Goal: Browse casually

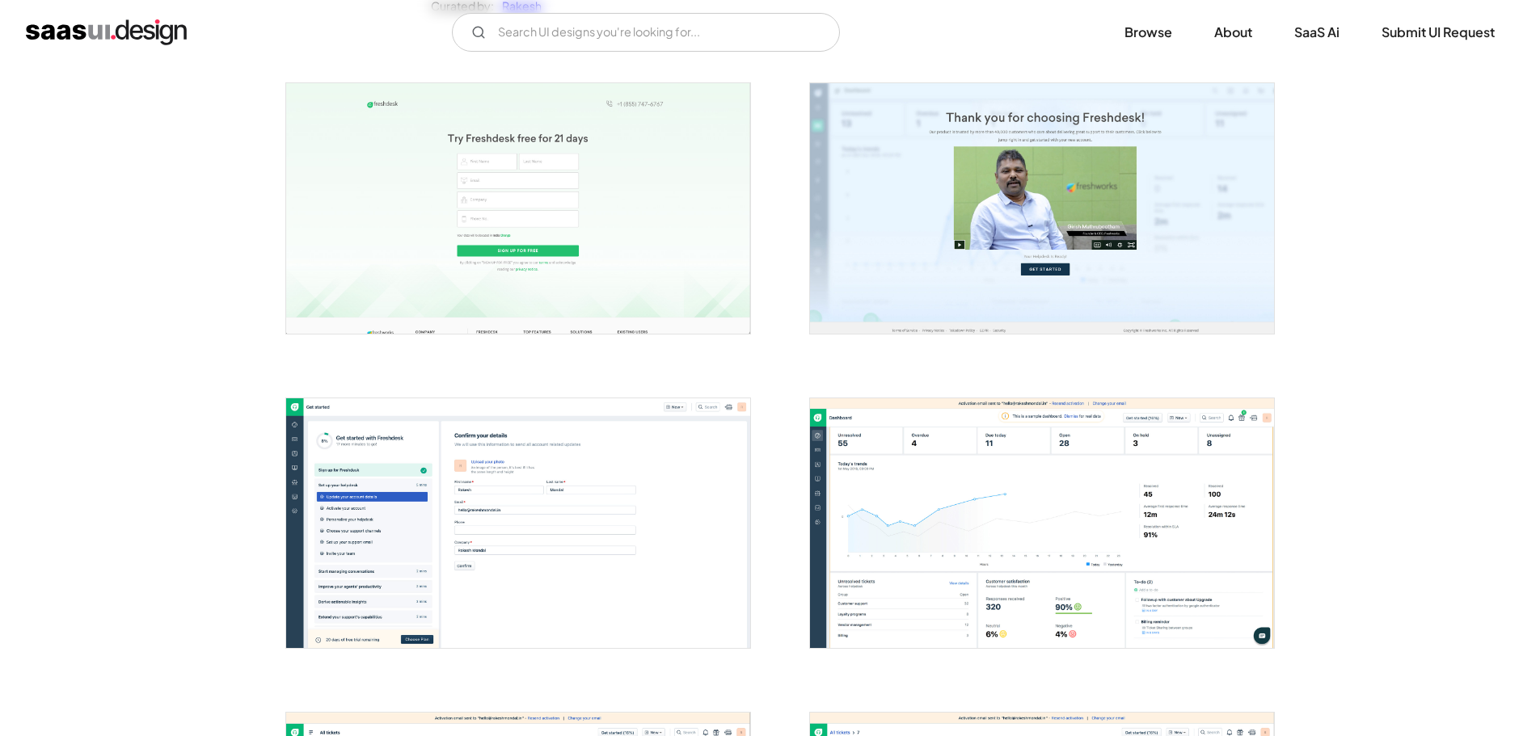
scroll to position [242, 0]
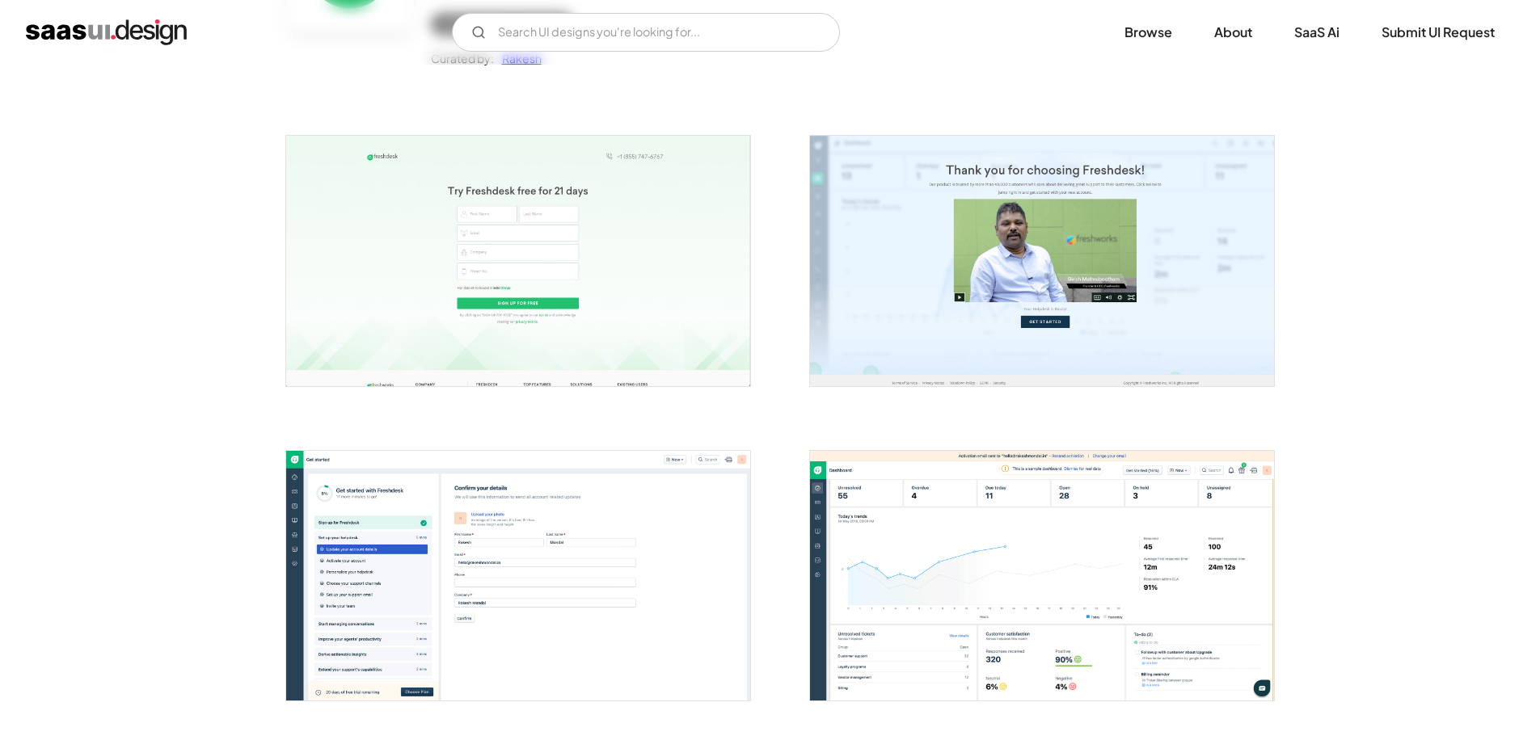
click at [487, 278] on img "open lightbox" at bounding box center [518, 261] width 464 height 250
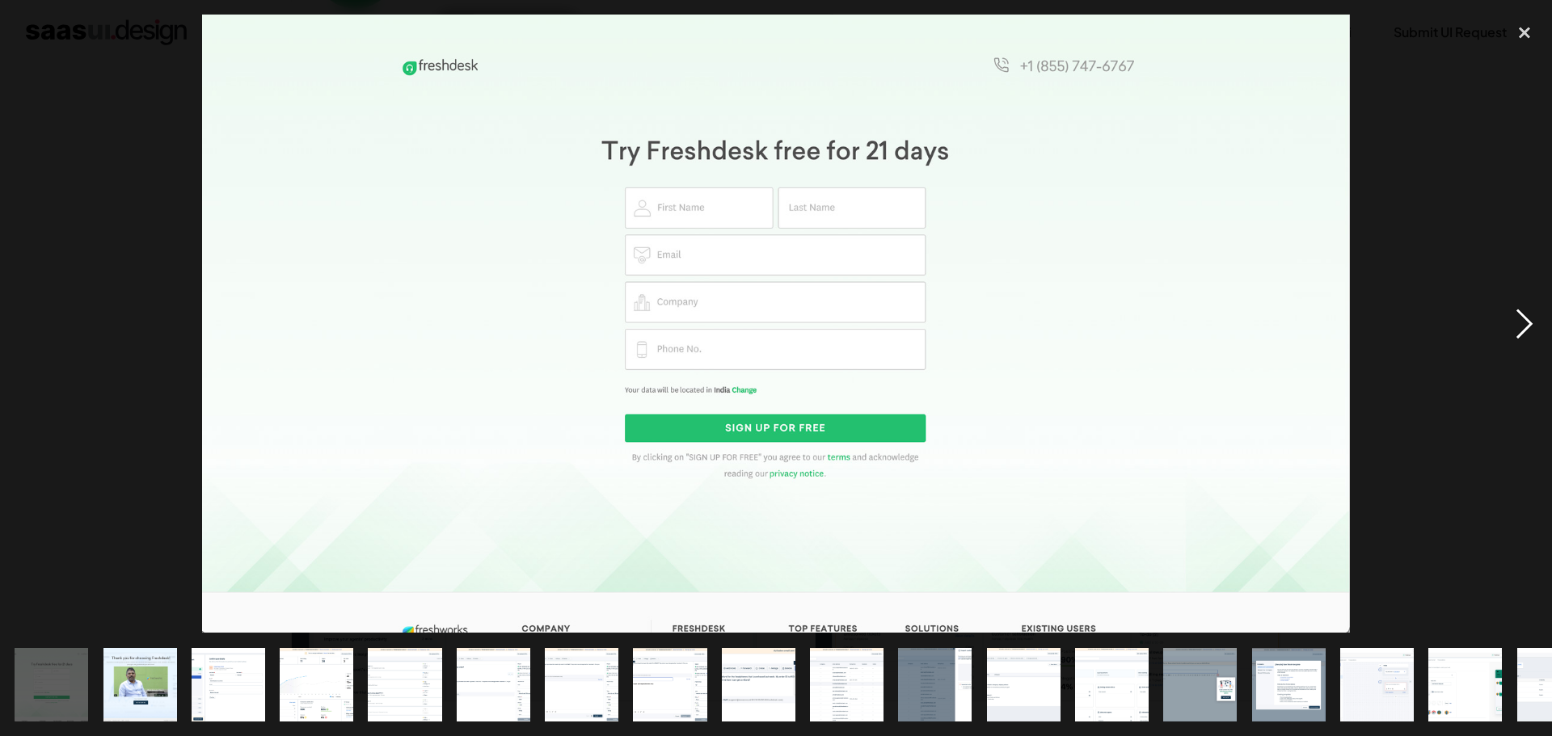
click at [823, 328] on div "next image" at bounding box center [1524, 324] width 55 height 618
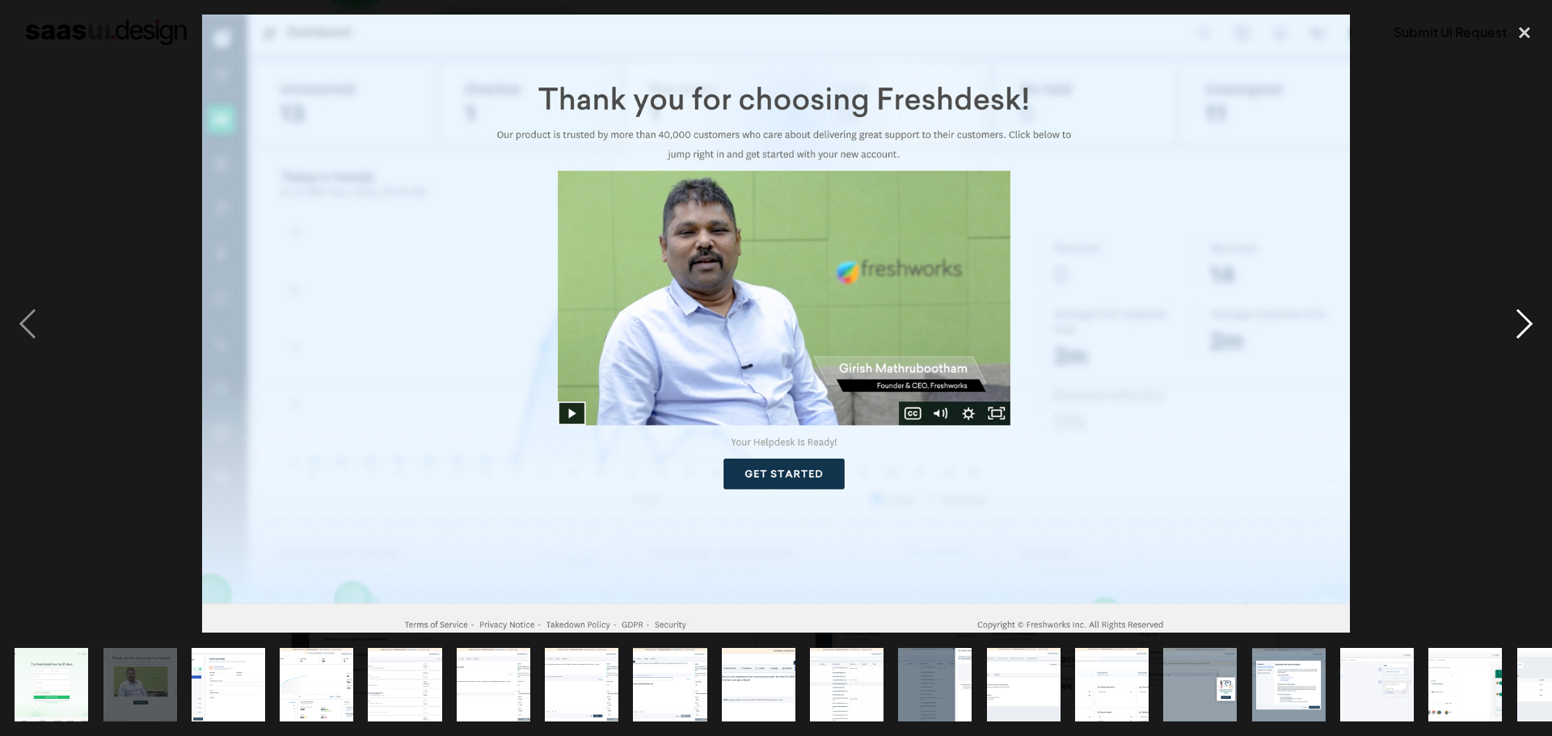
click at [823, 328] on div "next image" at bounding box center [1524, 324] width 55 height 618
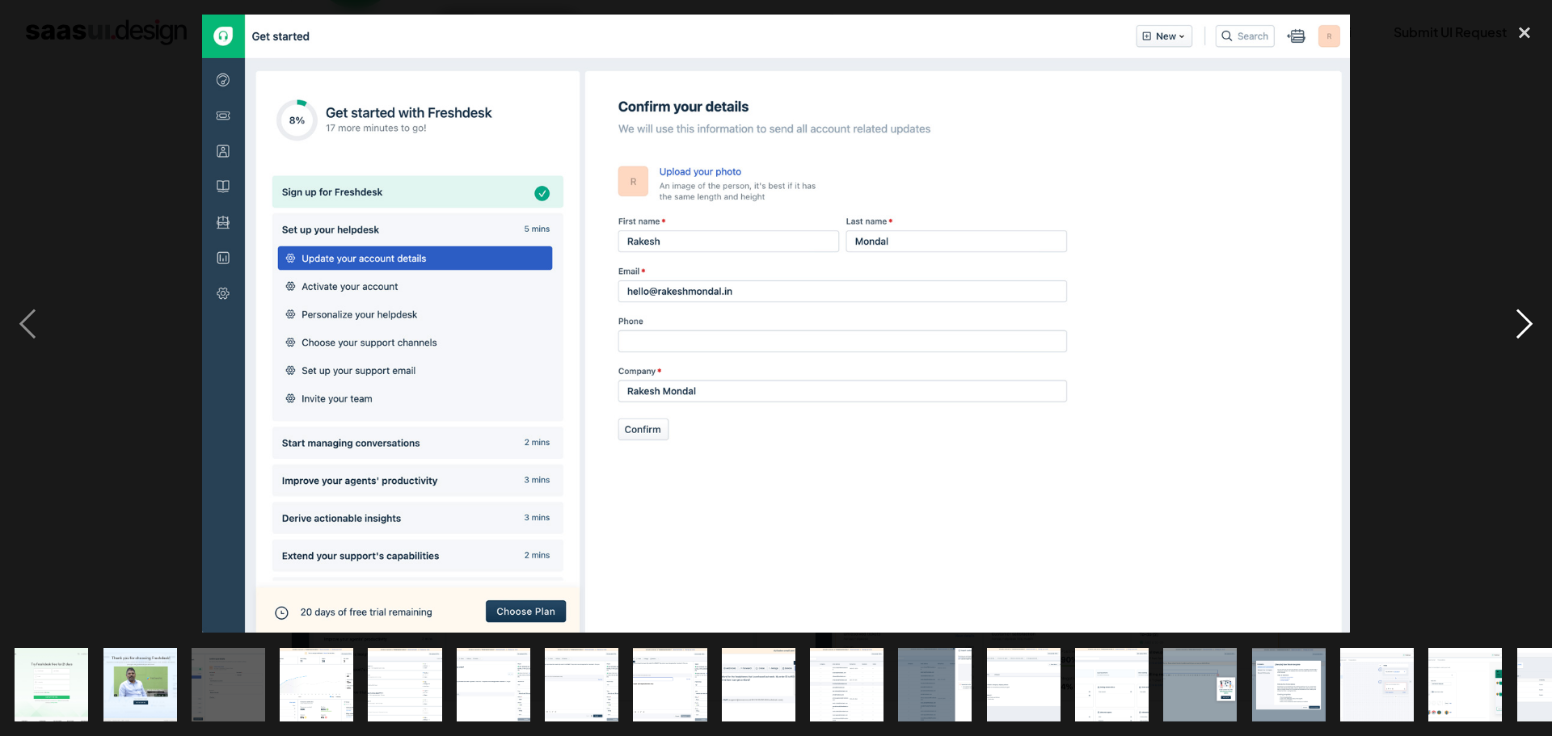
click at [823, 321] on div "next image" at bounding box center [1524, 324] width 55 height 618
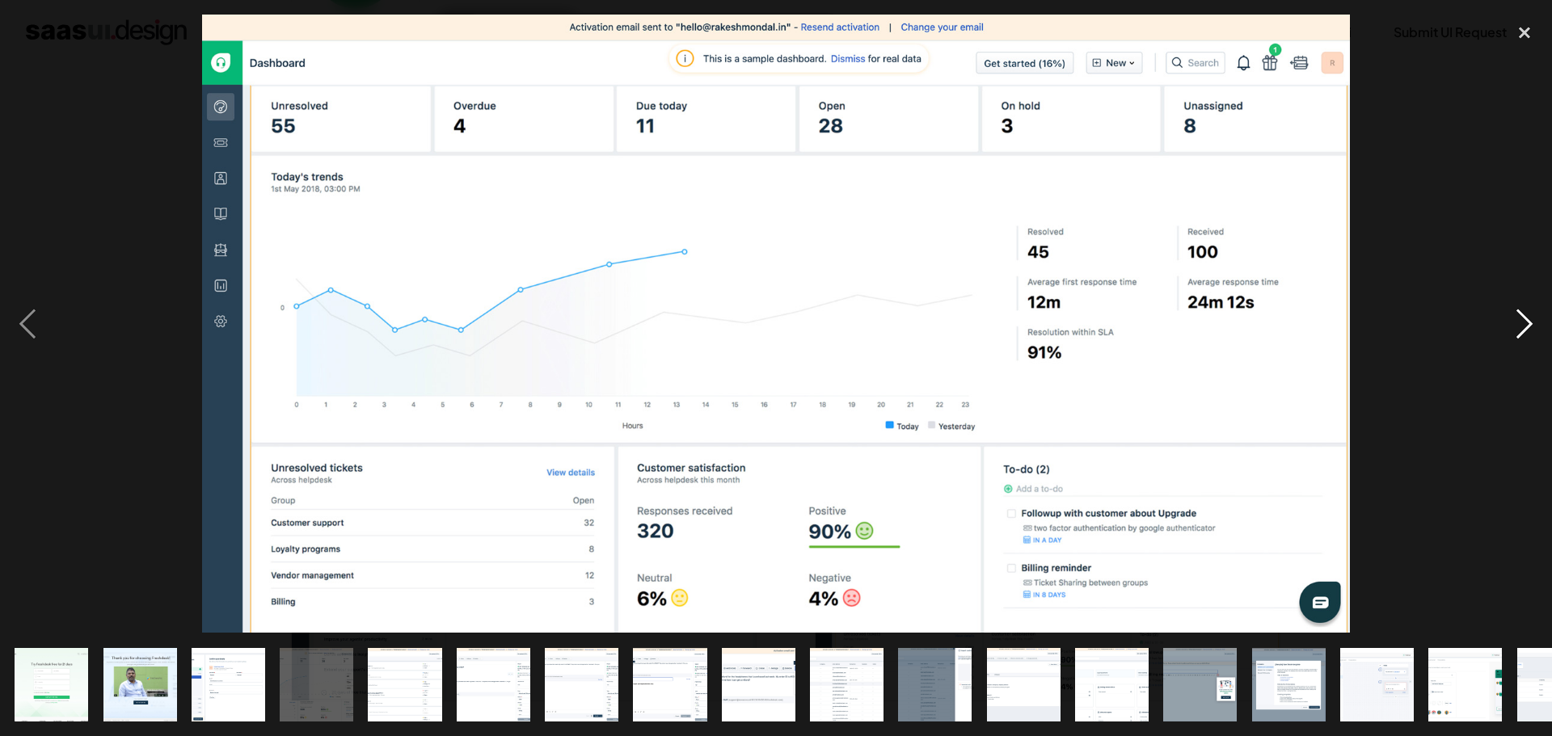
click at [823, 321] on div "next image" at bounding box center [1524, 324] width 55 height 618
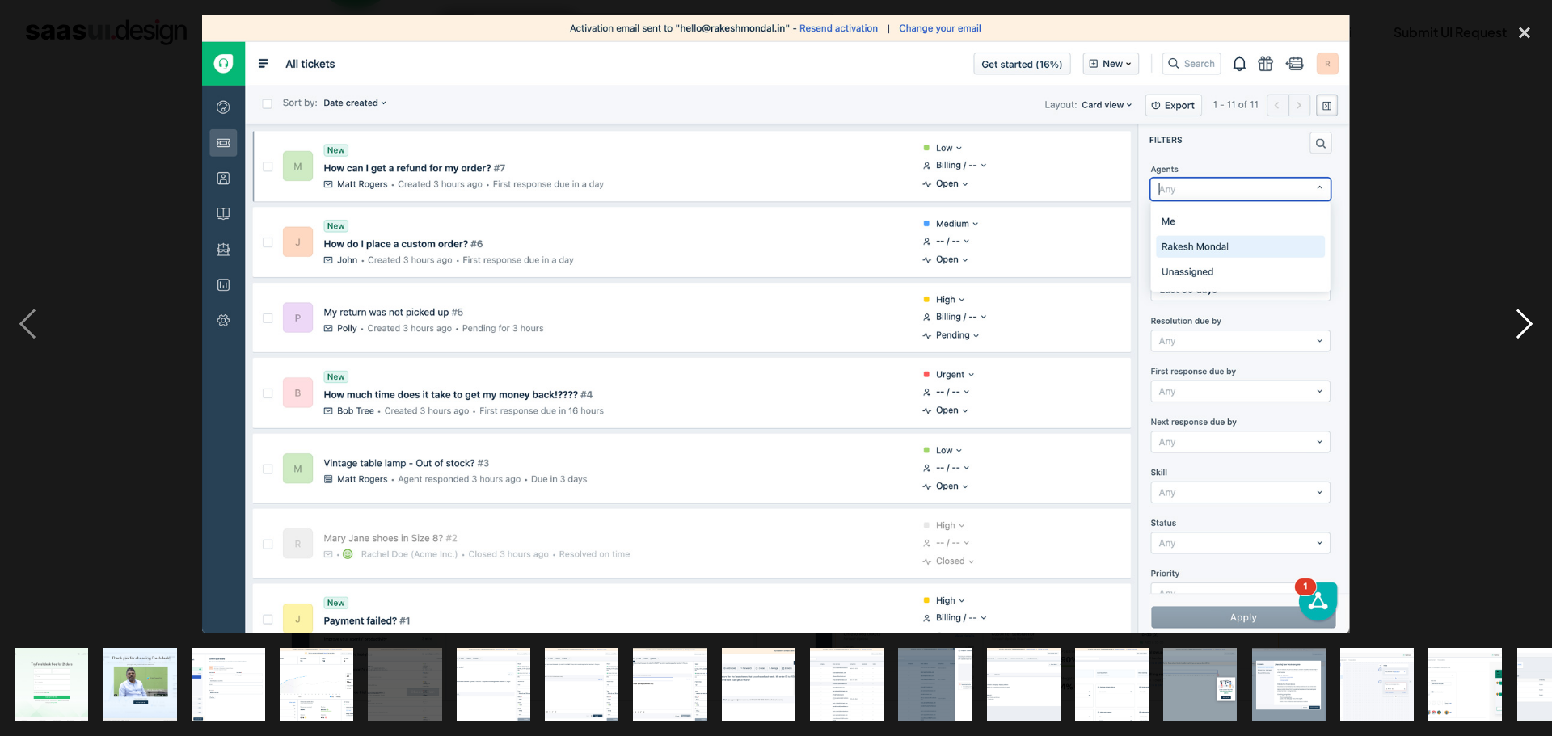
click at [823, 318] on div "next image" at bounding box center [1524, 324] width 55 height 618
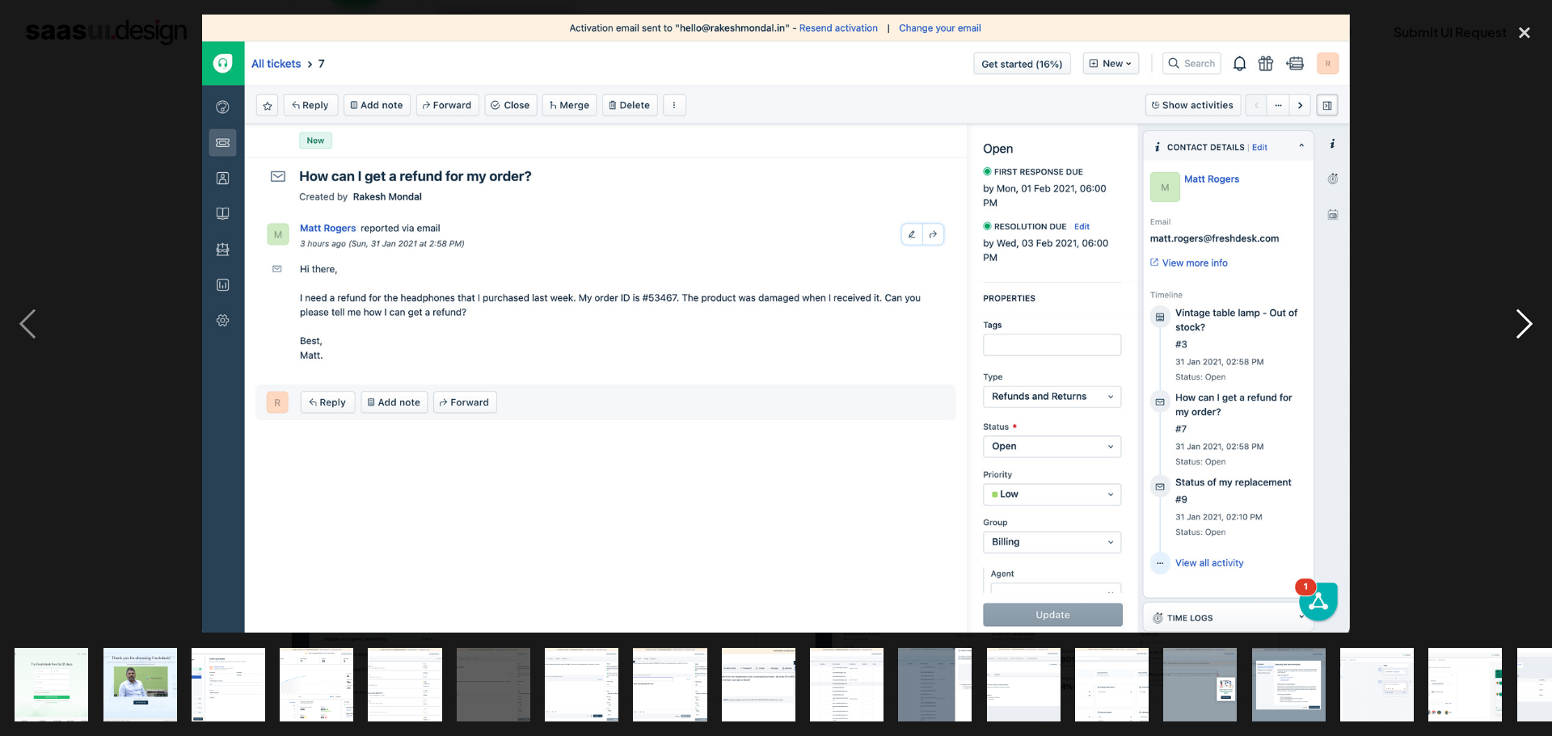
click at [823, 318] on div "next image" at bounding box center [1524, 324] width 55 height 618
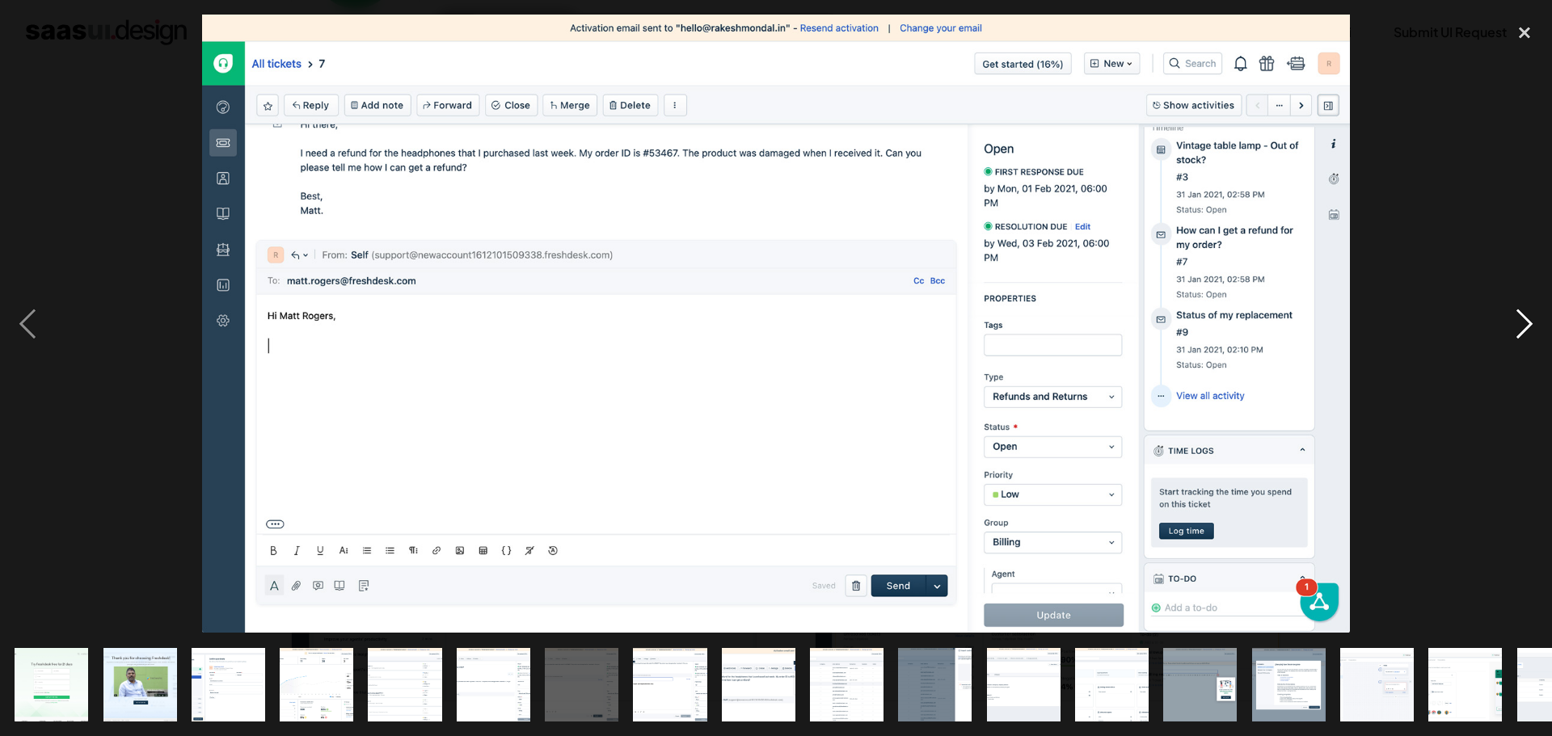
click at [823, 318] on div "next image" at bounding box center [1524, 324] width 55 height 618
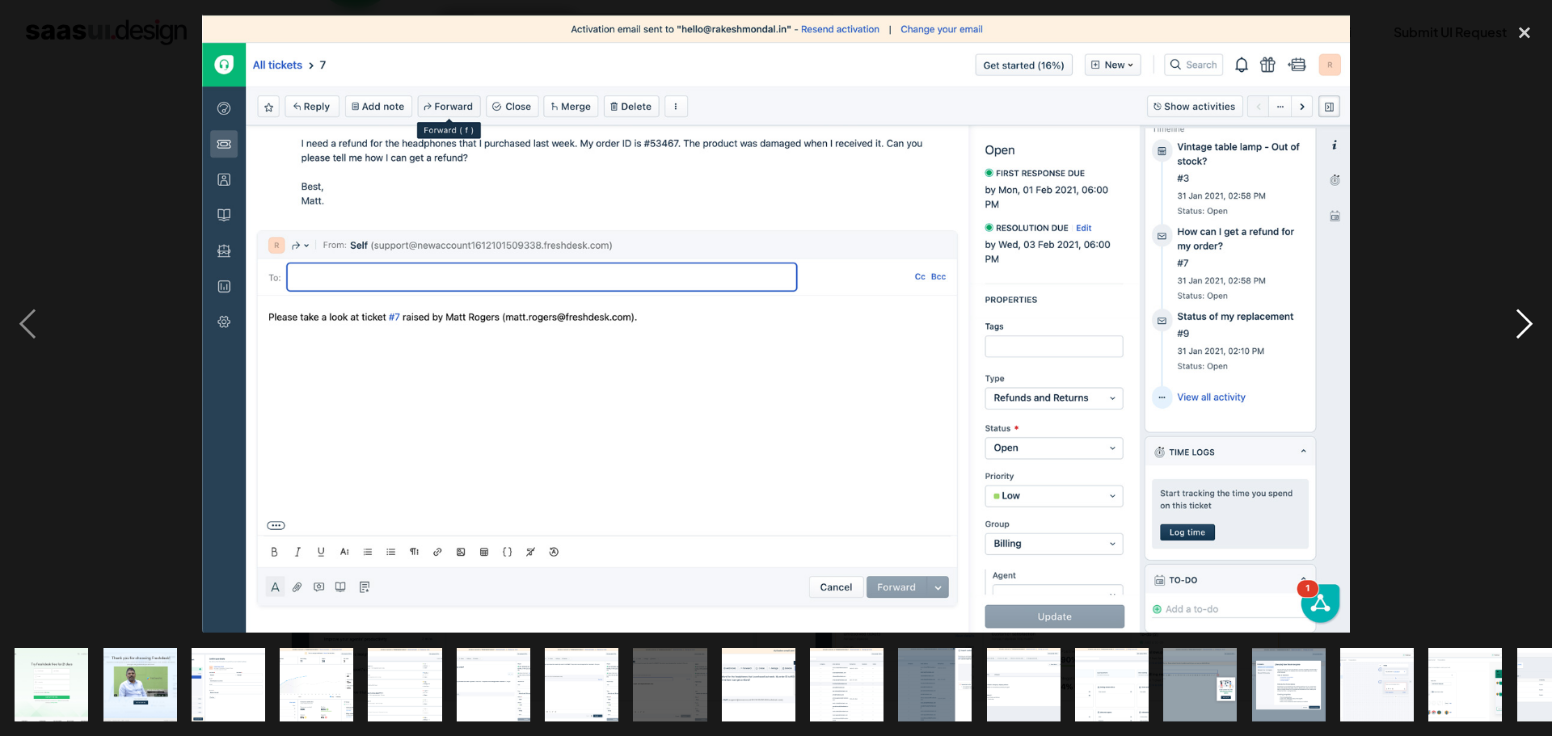
click at [823, 318] on div "next image" at bounding box center [1524, 324] width 55 height 618
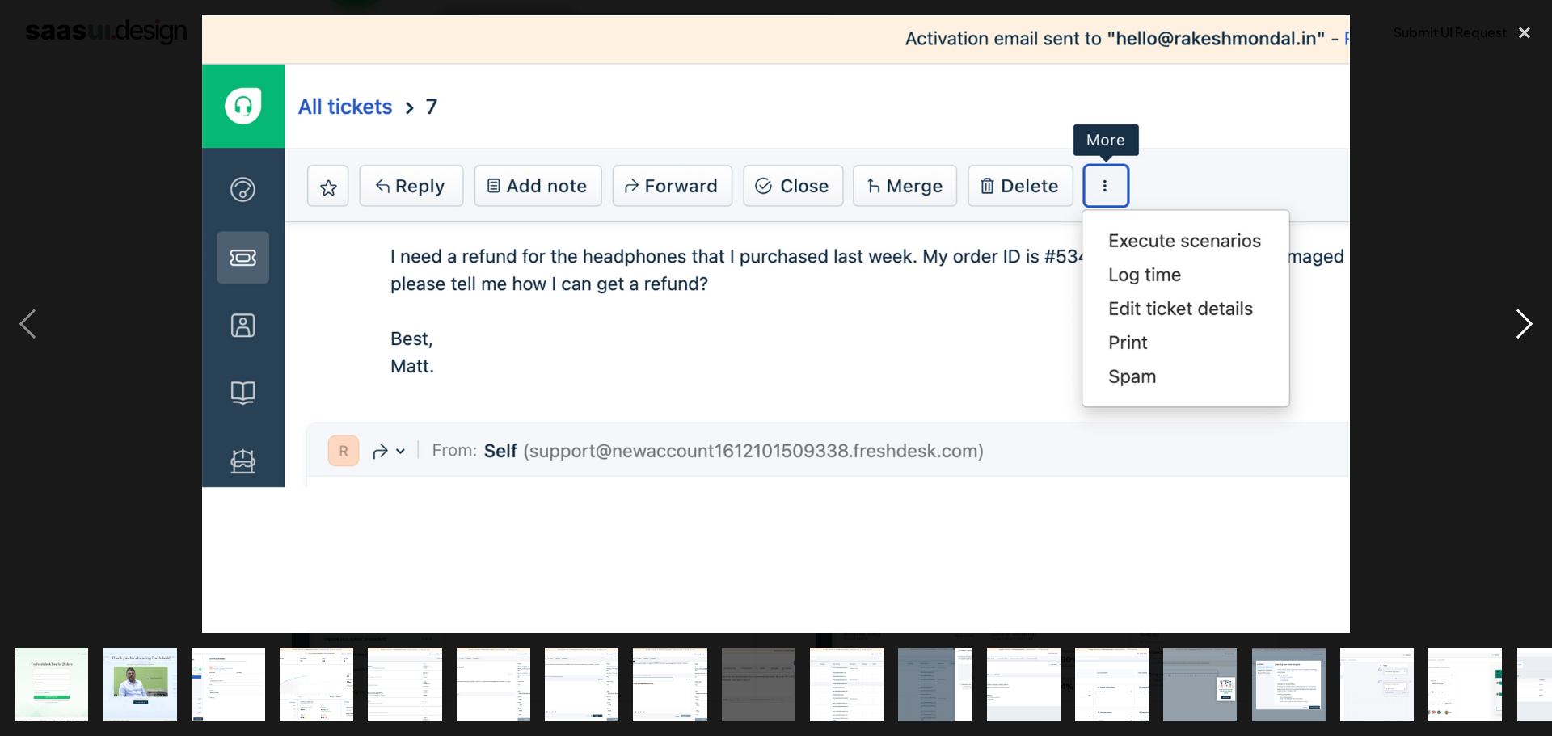
click at [823, 318] on div "next image" at bounding box center [1524, 324] width 55 height 618
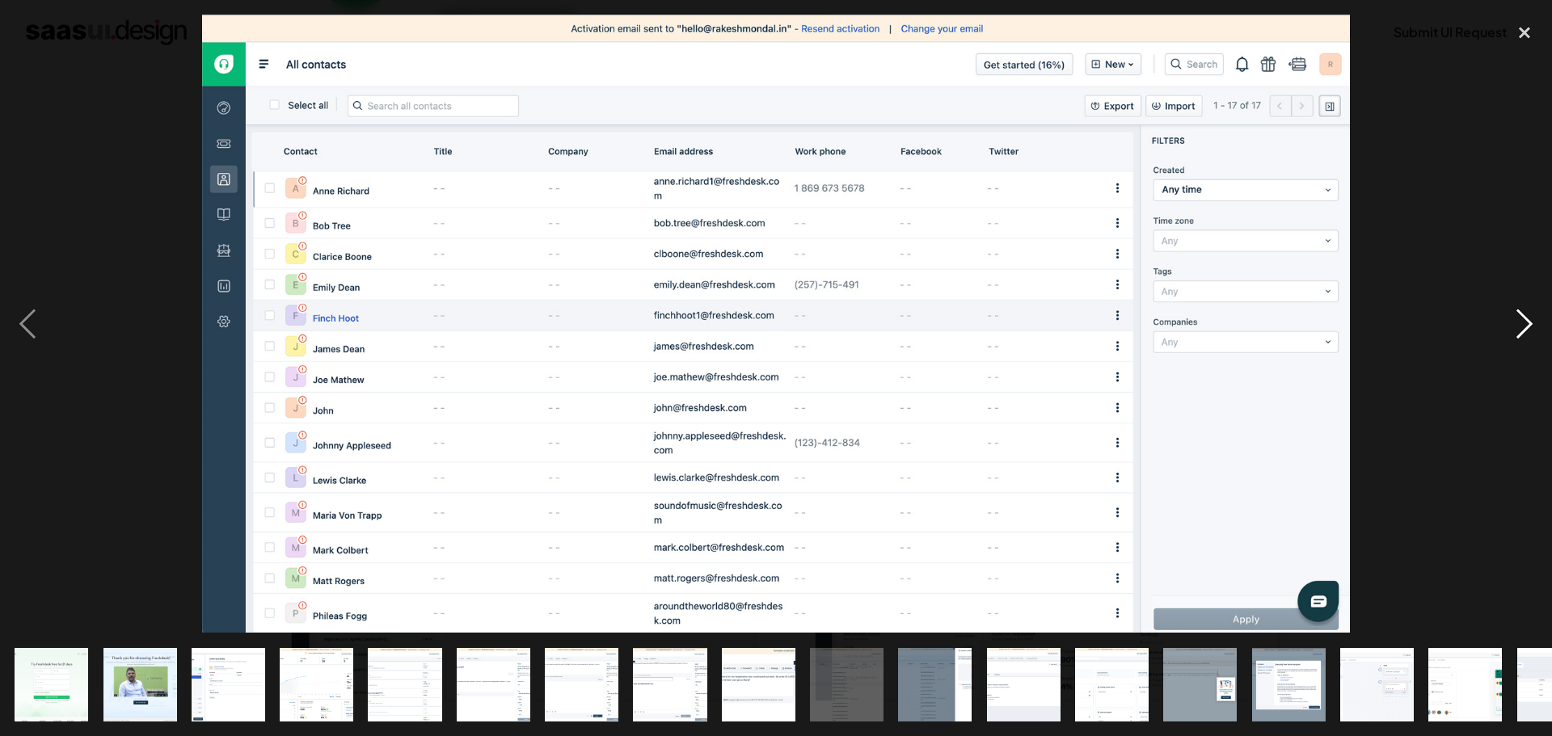
click at [823, 318] on div "next image" at bounding box center [1524, 324] width 55 height 618
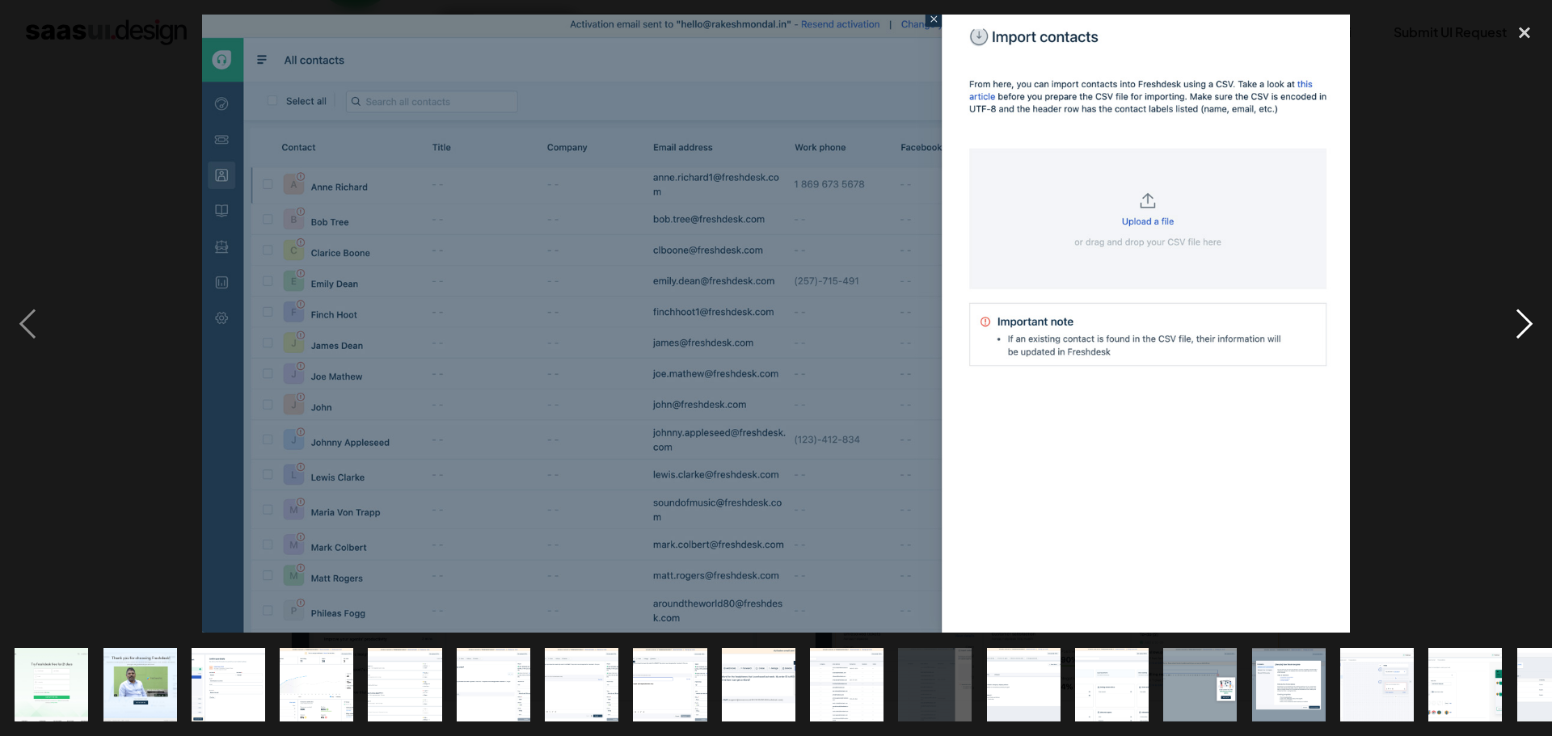
click at [823, 318] on div "next image" at bounding box center [1524, 324] width 55 height 618
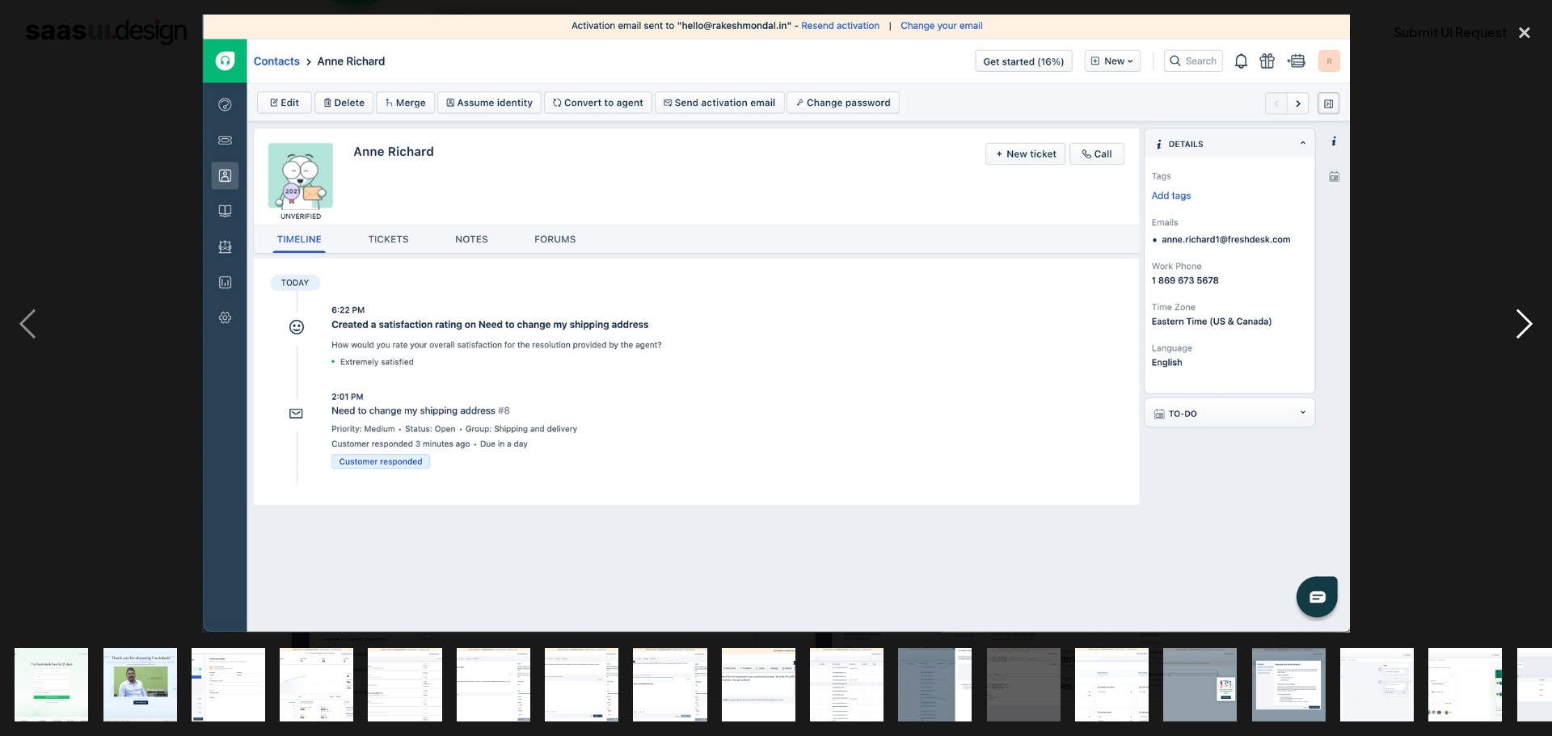
click at [823, 318] on div "next image" at bounding box center [1524, 324] width 55 height 618
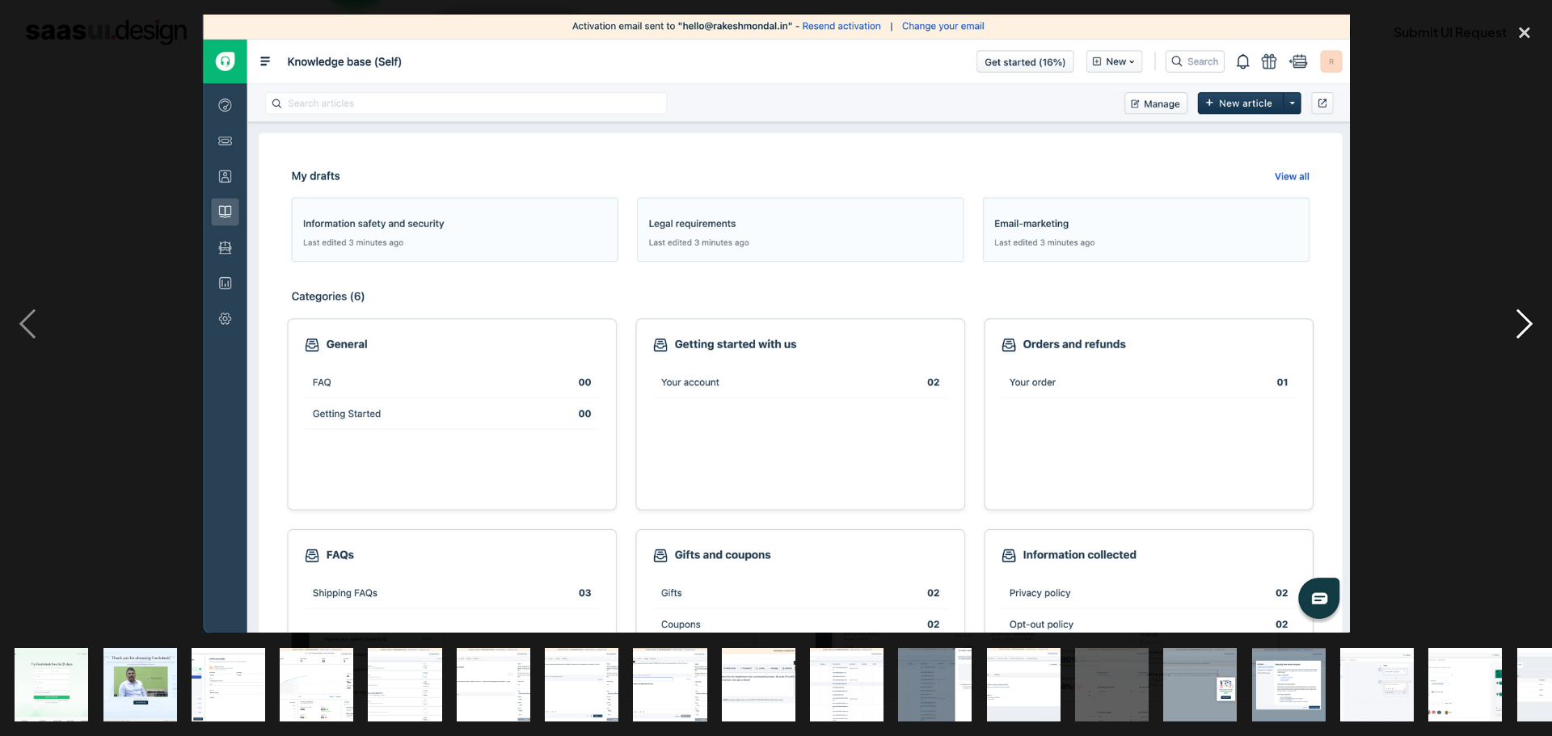
click at [823, 318] on div "next image" at bounding box center [1524, 324] width 55 height 618
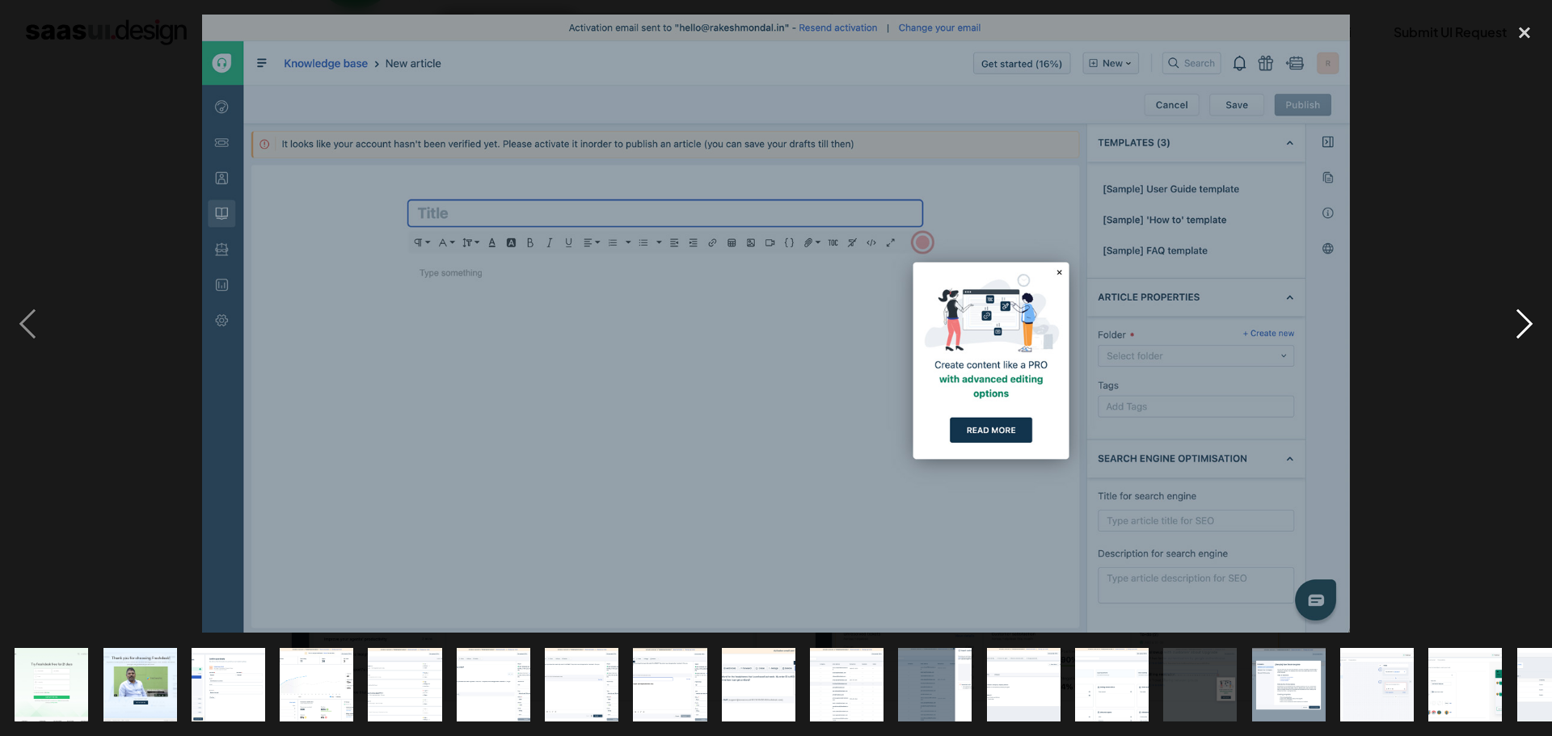
click at [823, 318] on div "next image" at bounding box center [1524, 324] width 55 height 618
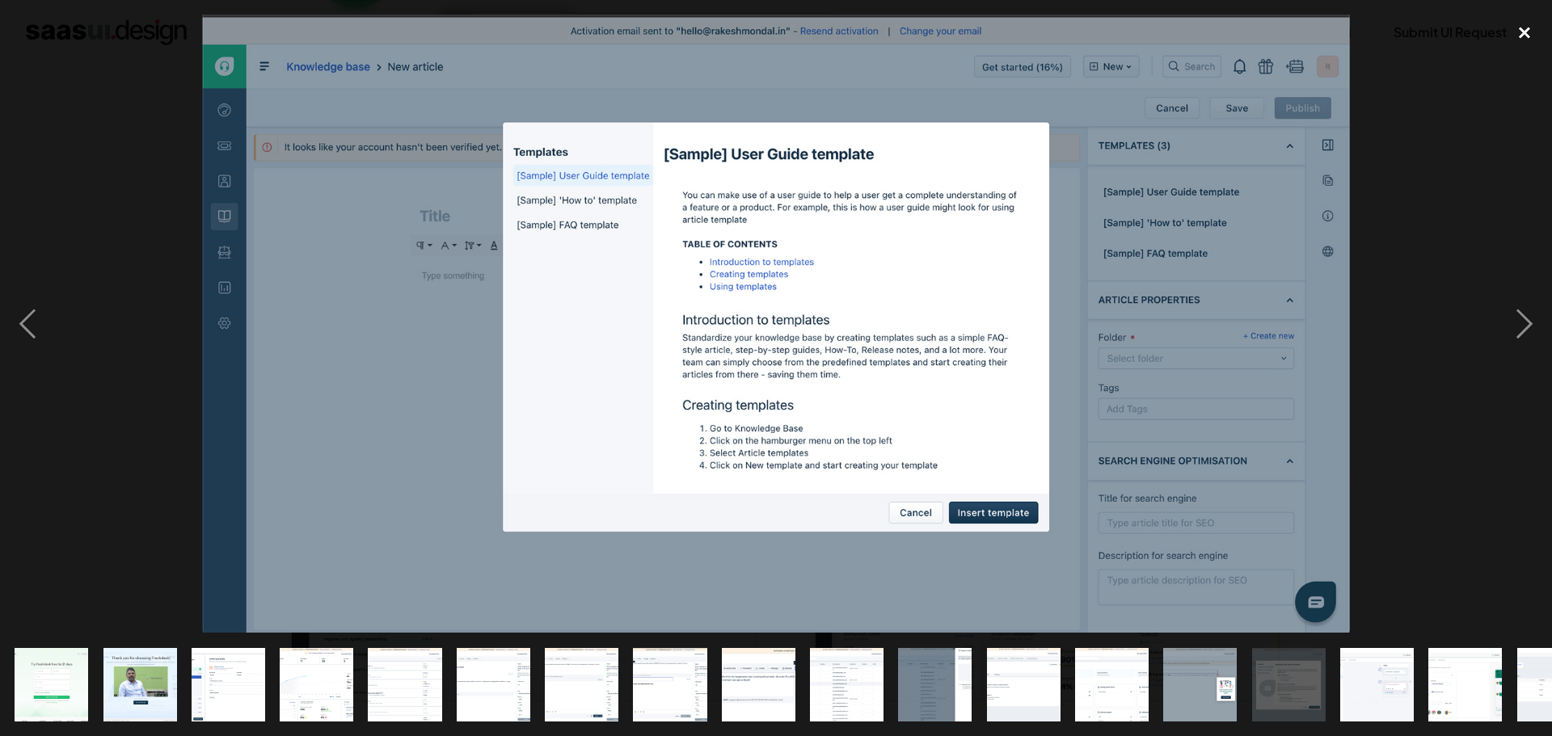
click at [823, 35] on div "close lightbox" at bounding box center [1524, 33] width 55 height 36
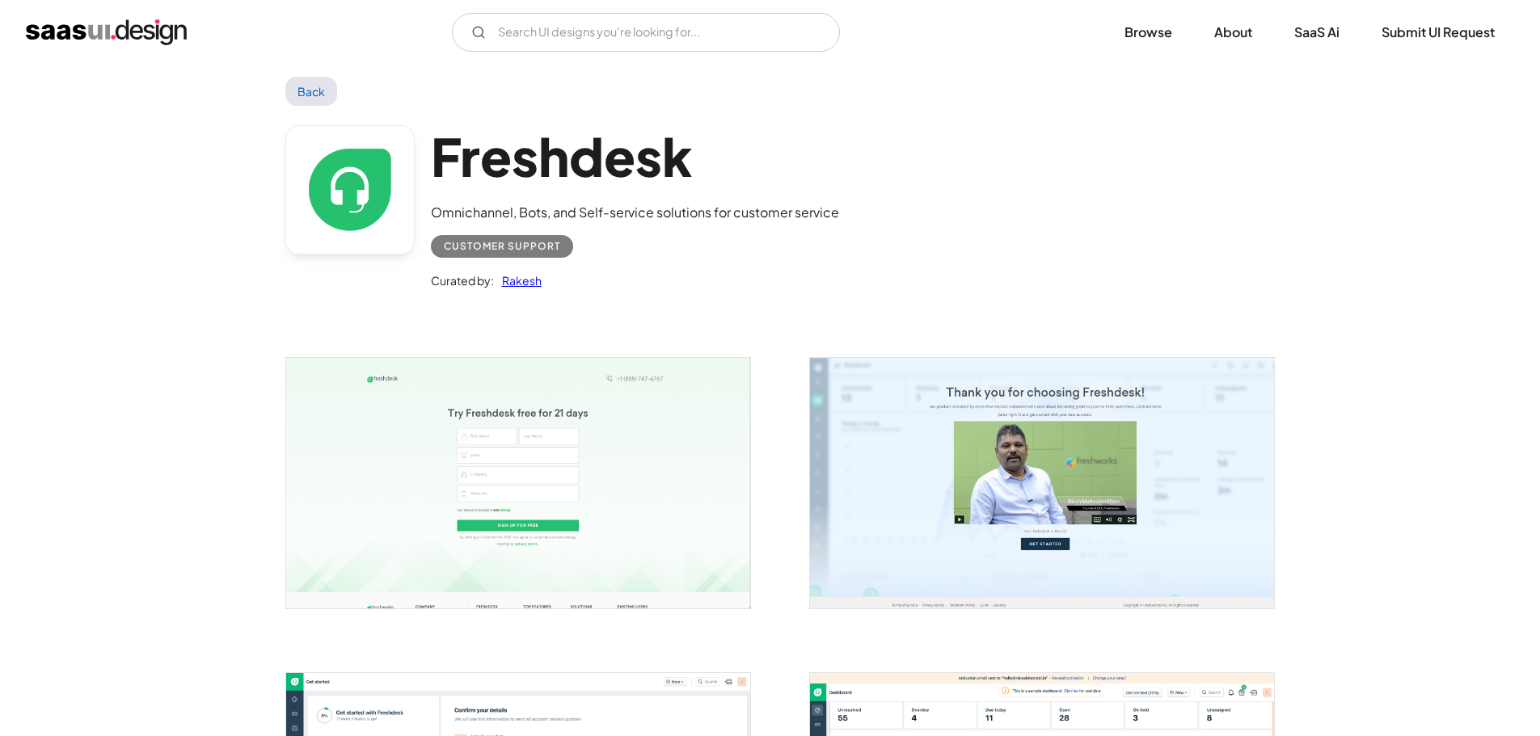
scroll to position [0, 0]
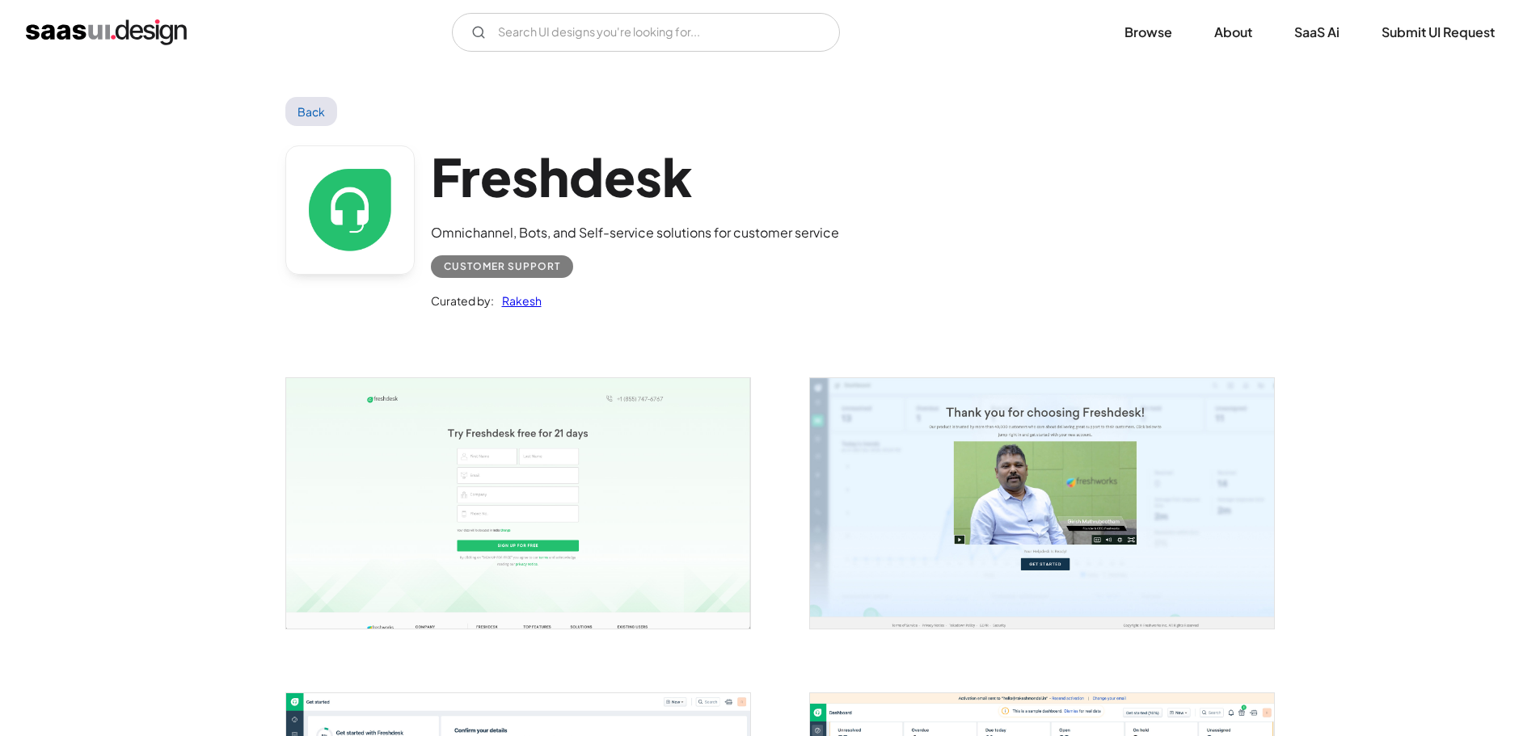
click at [558, 461] on img "open lightbox" at bounding box center [518, 503] width 464 height 250
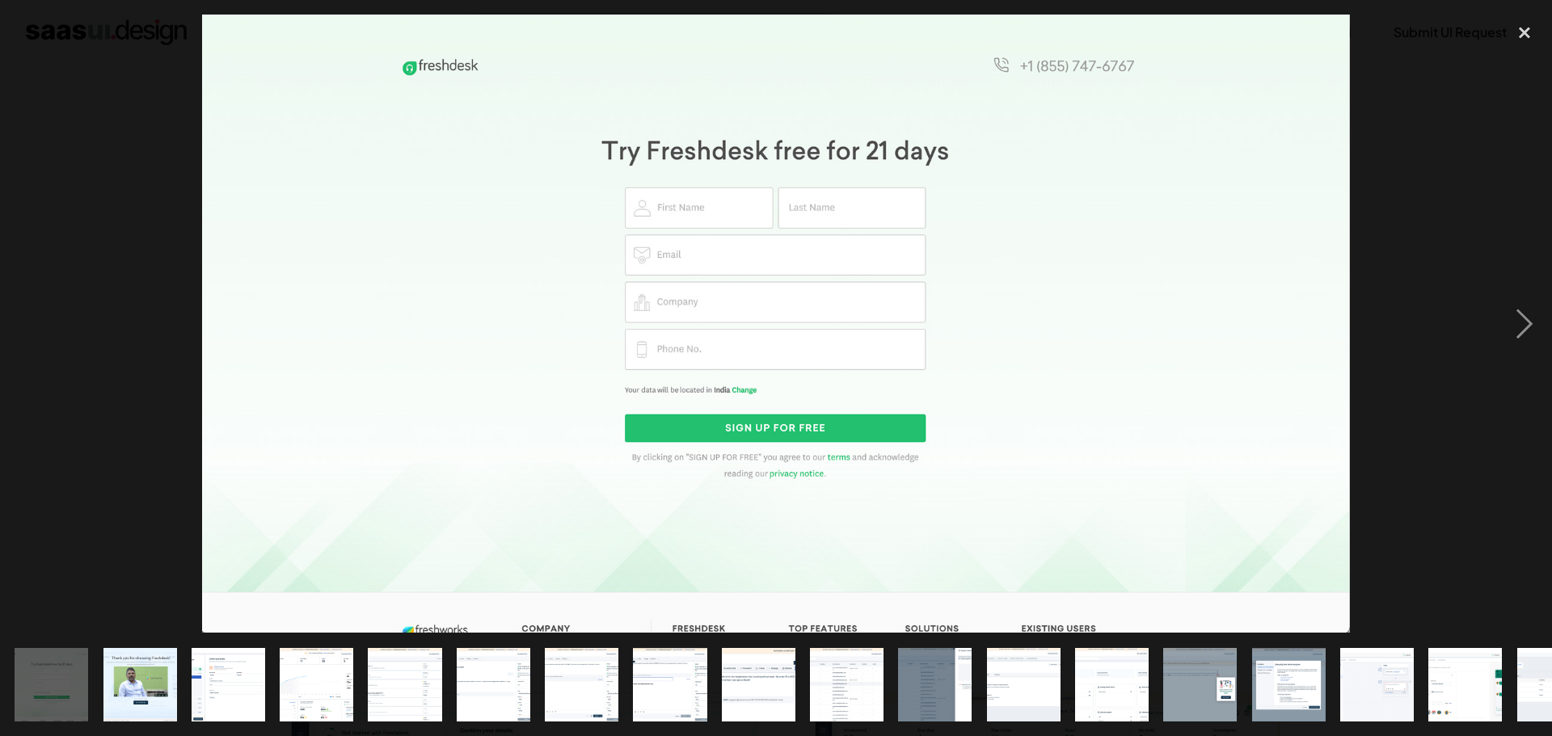
click at [136, 187] on div at bounding box center [776, 324] width 1552 height 618
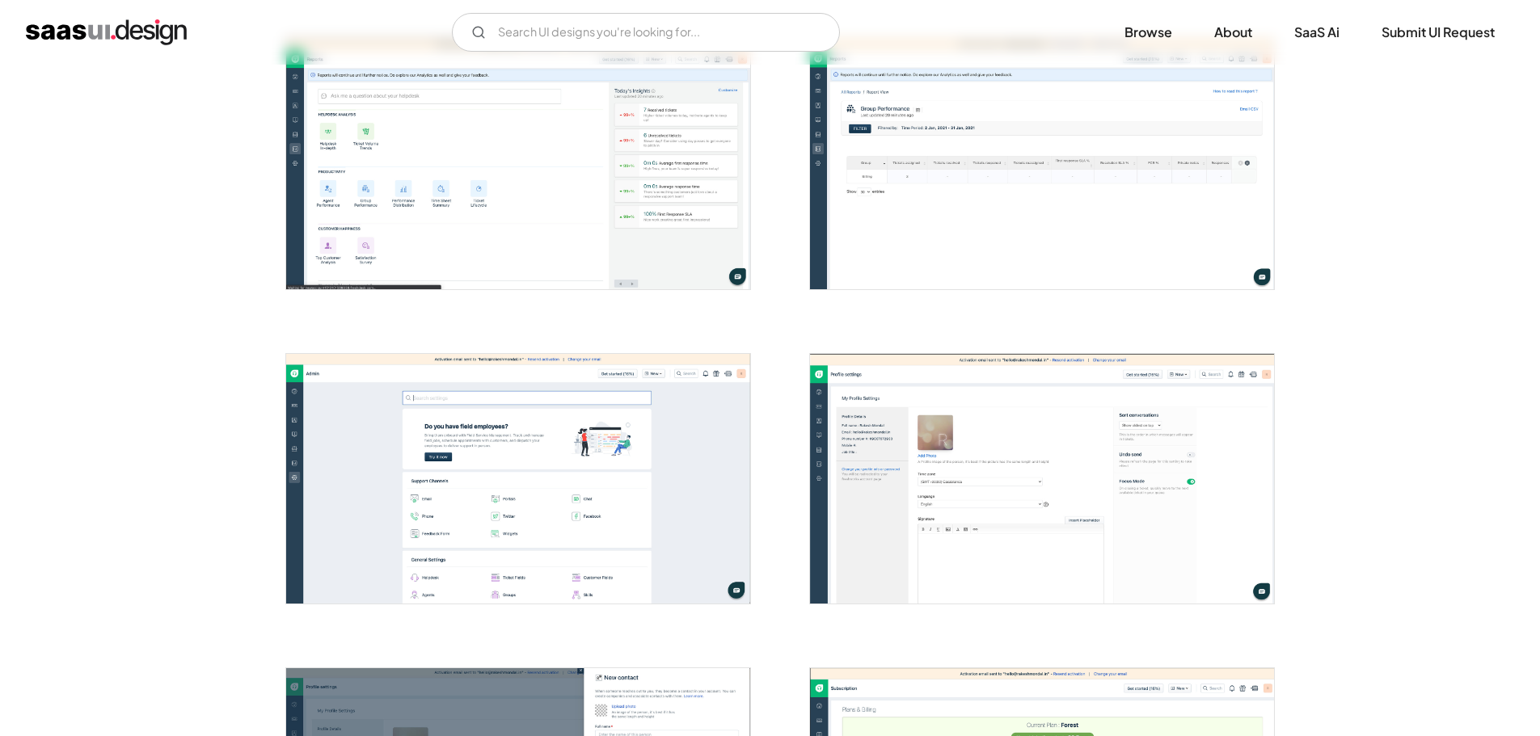
scroll to position [3395, 0]
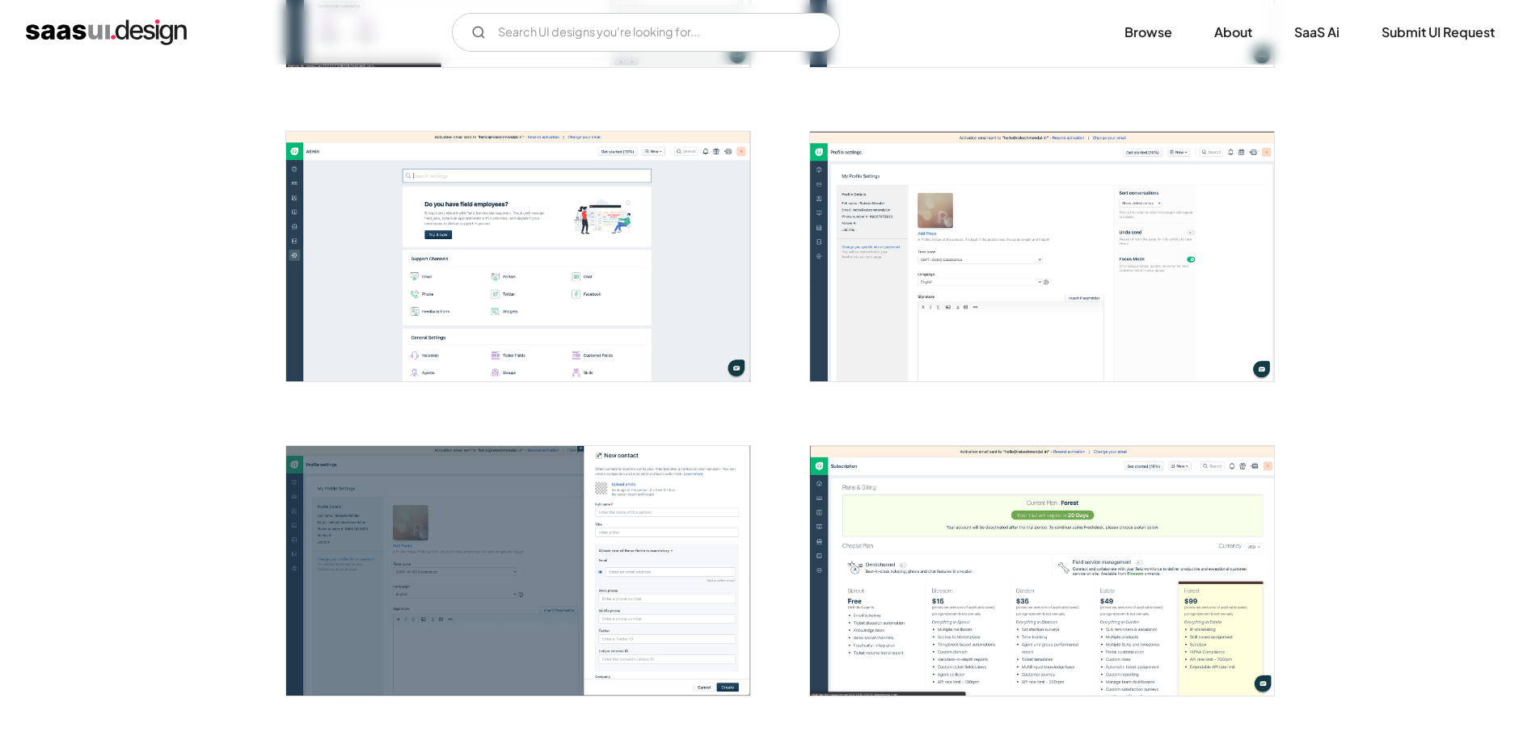
click at [823, 461] on img "open lightbox" at bounding box center [1042, 571] width 464 height 250
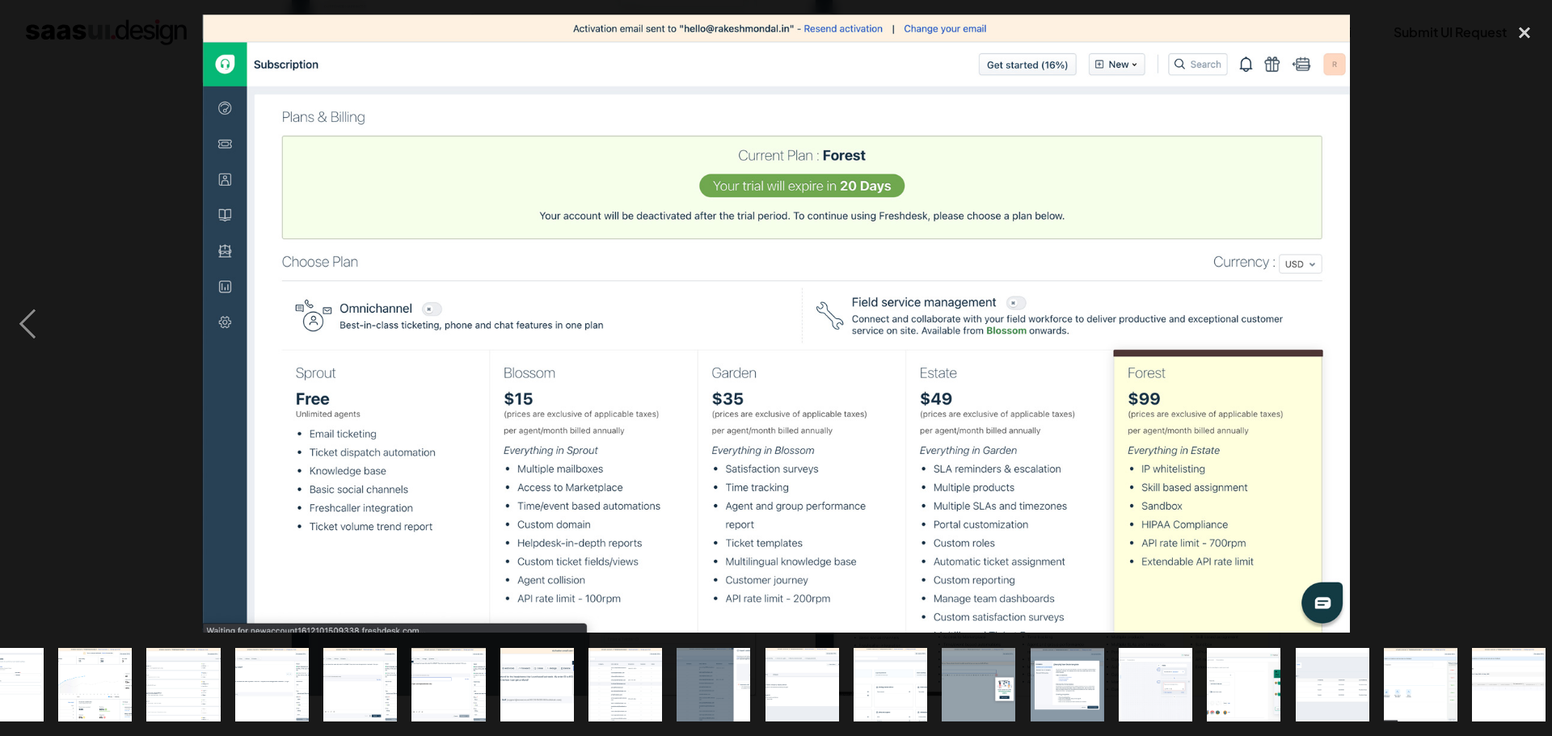
scroll to position [0, 584]
